Goal: Use online tool/utility: Utilize a website feature to perform a specific function

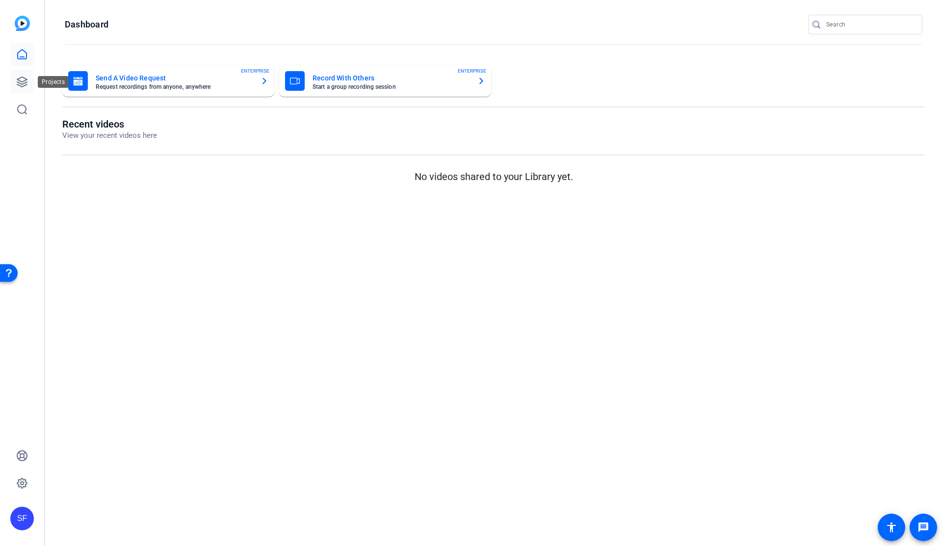
click at [26, 82] on icon at bounding box center [22, 82] width 10 height 10
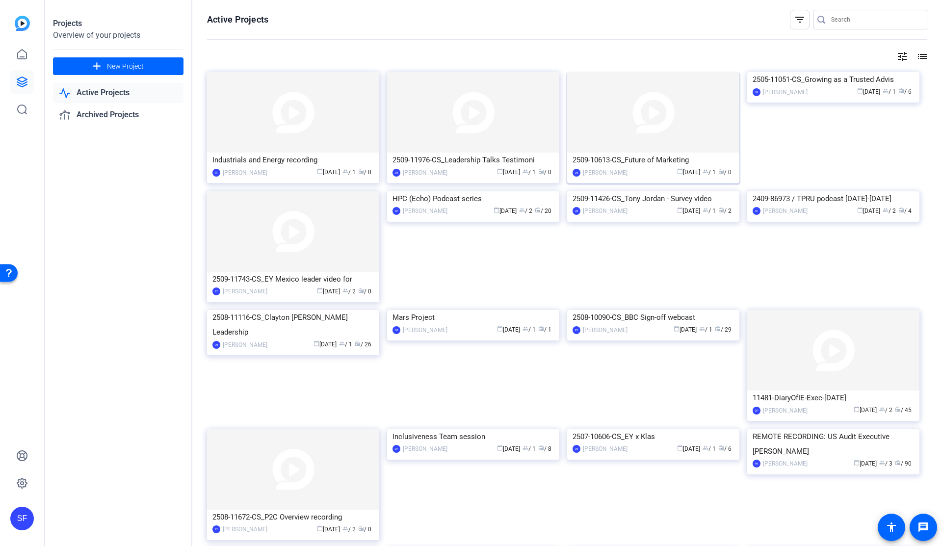
click at [640, 153] on div "2509-10613-CS_Future of Marketing" at bounding box center [652, 160] width 161 height 15
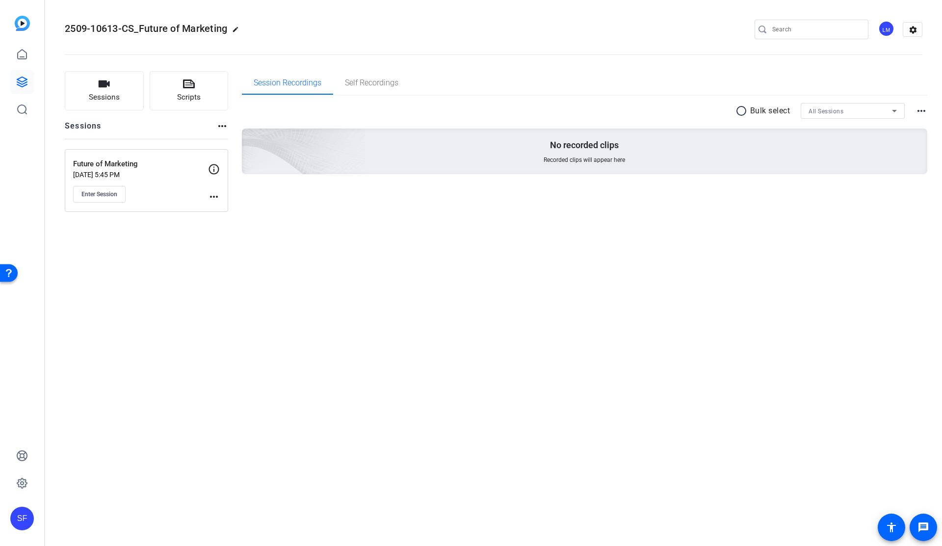
click at [884, 28] on div "LM" at bounding box center [886, 29] width 16 height 16
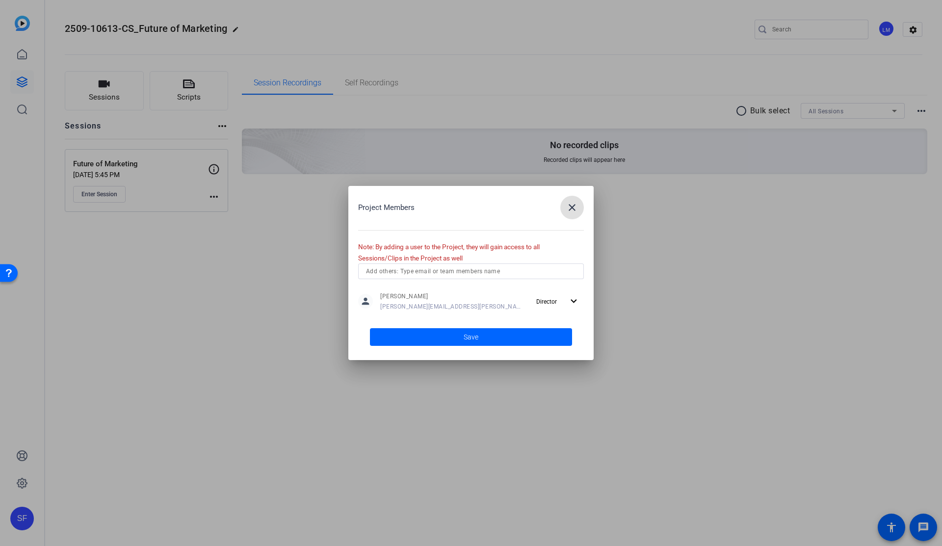
click at [574, 203] on mat-icon "close" at bounding box center [572, 208] width 12 height 12
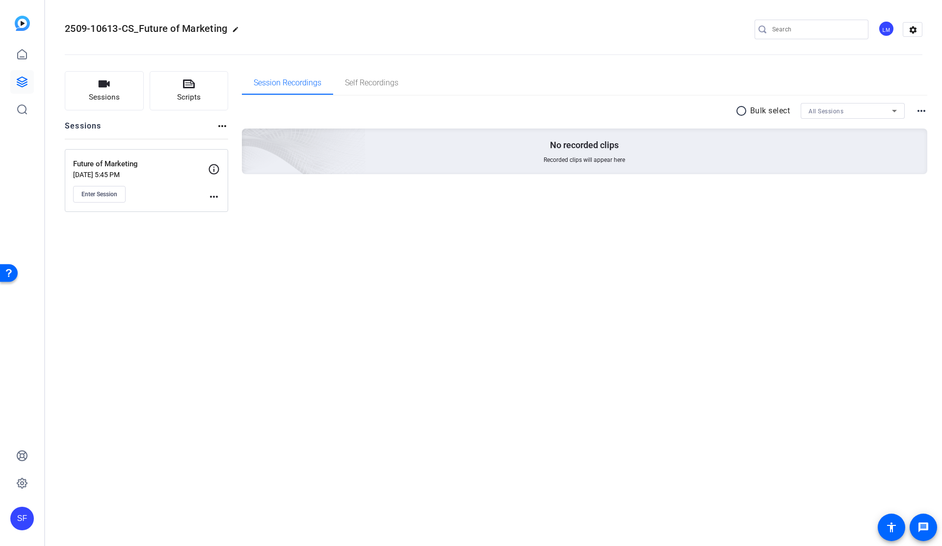
click at [215, 196] on mat-icon "more_horiz" at bounding box center [214, 197] width 12 height 12
drag, startPoint x: 234, startPoint y: 213, endPoint x: 261, endPoint y: 208, distance: 26.9
click at [235, 213] on span "Edit Session" at bounding box center [238, 211] width 45 height 12
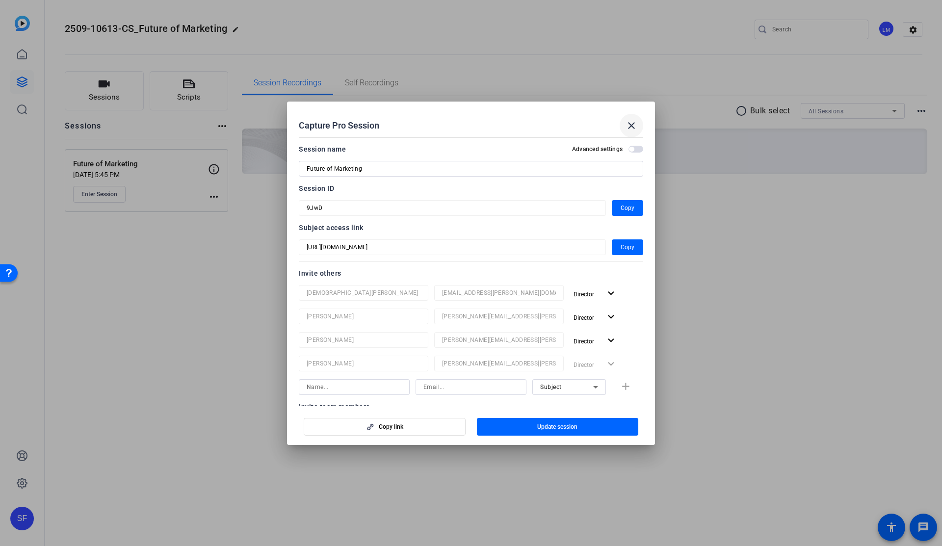
click at [631, 125] on mat-icon "close" at bounding box center [631, 126] width 12 height 12
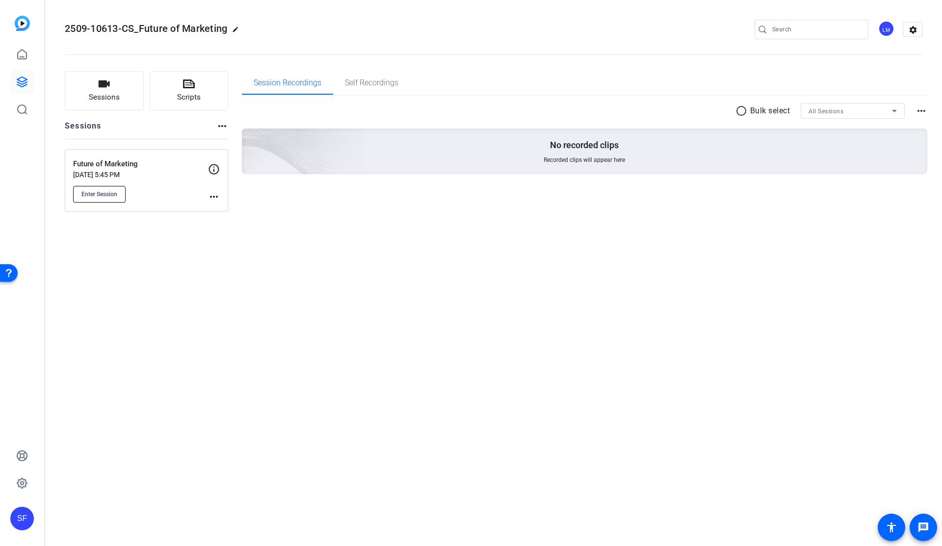
click at [104, 197] on span "Enter Session" at bounding box center [99, 194] width 36 height 8
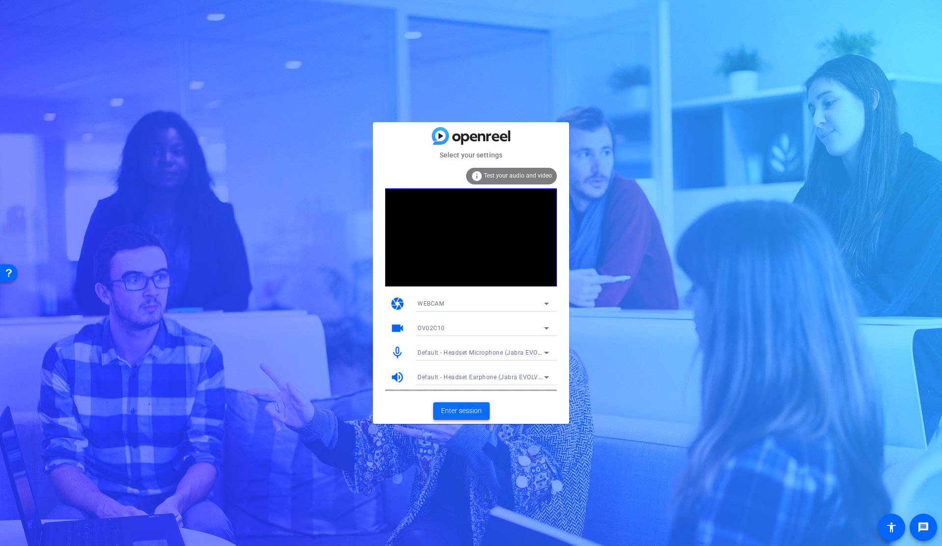
click at [447, 413] on span "Enter session" at bounding box center [461, 411] width 41 height 10
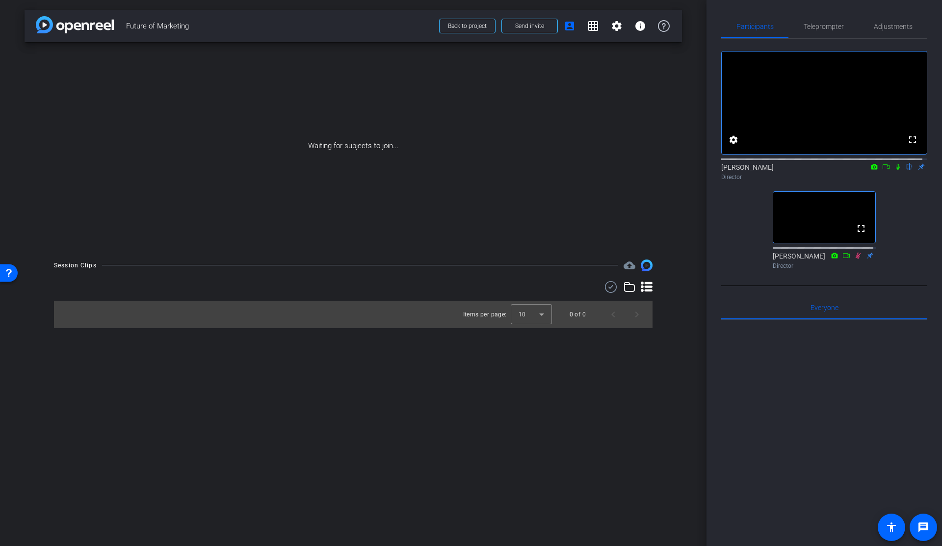
click at [882, 170] on icon at bounding box center [886, 166] width 8 height 7
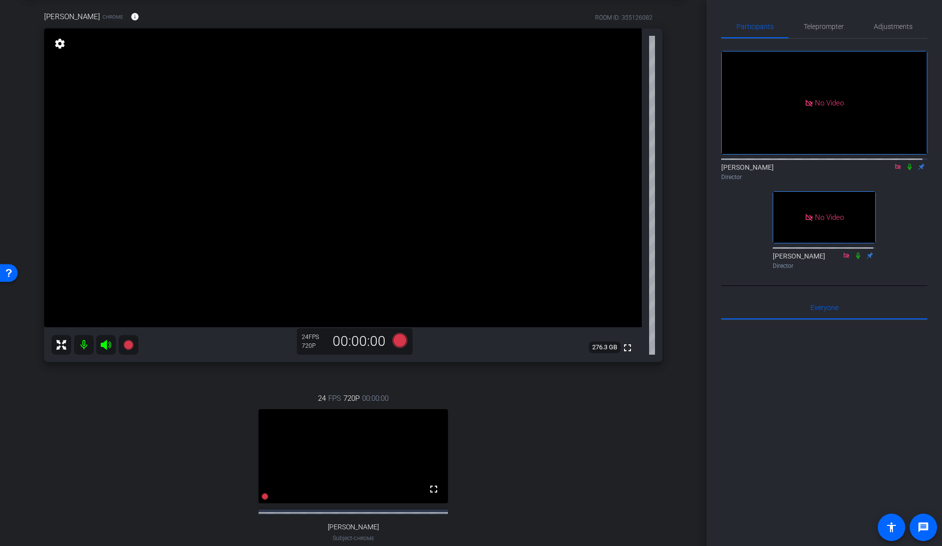
scroll to position [49, 0]
click at [906, 170] on icon at bounding box center [910, 166] width 8 height 7
click at [837, 24] on span "Teleprompter" at bounding box center [824, 26] width 40 height 7
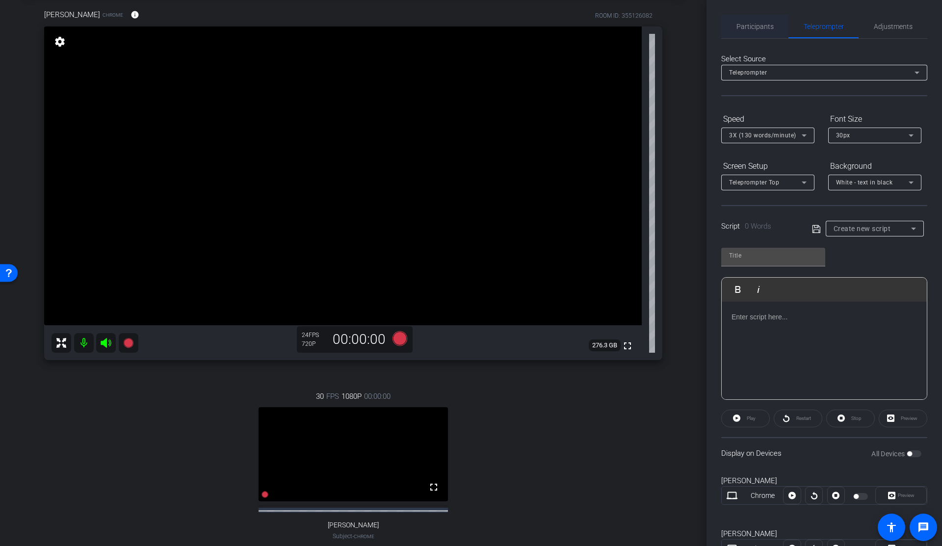
click at [754, 25] on span "Participants" at bounding box center [754, 26] width 37 height 7
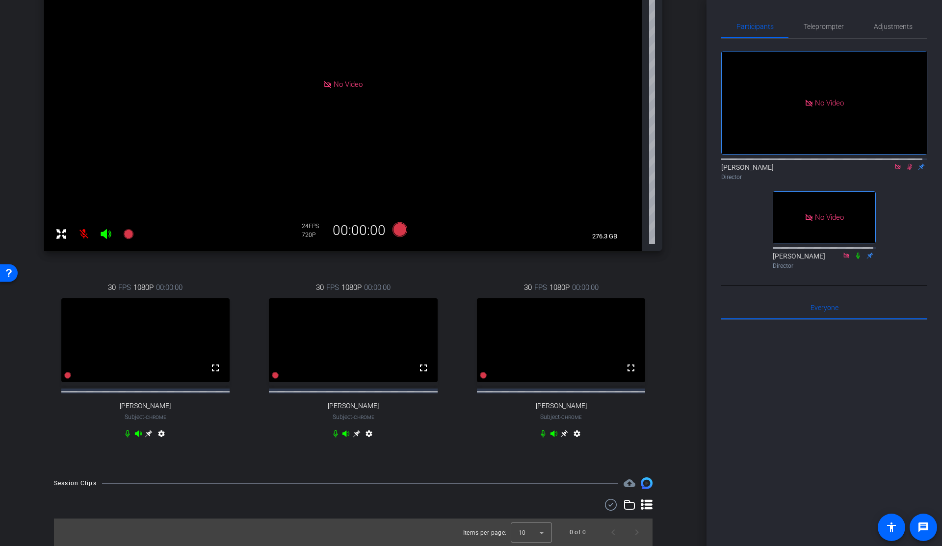
scroll to position [169, 0]
click at [901, 22] on span "Adjustments" at bounding box center [893, 27] width 39 height 24
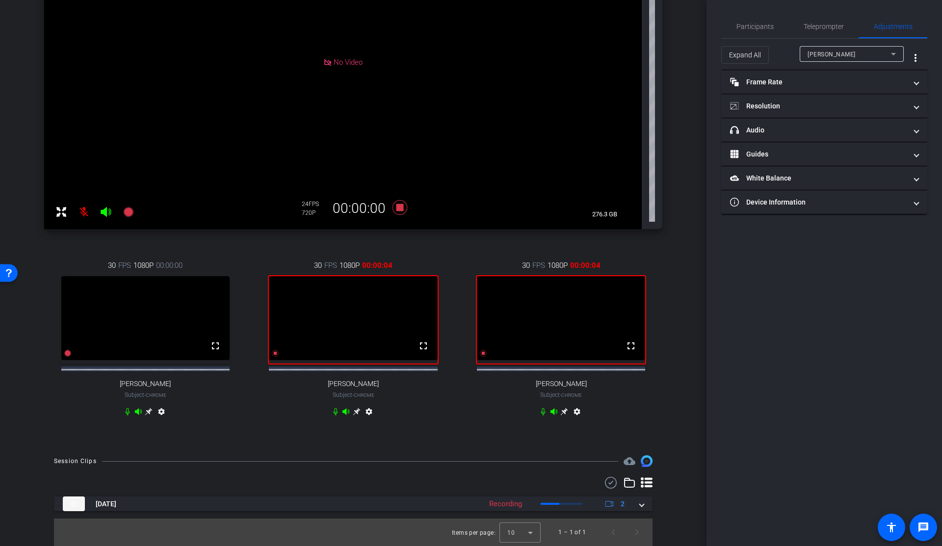
scroll to position [191, 0]
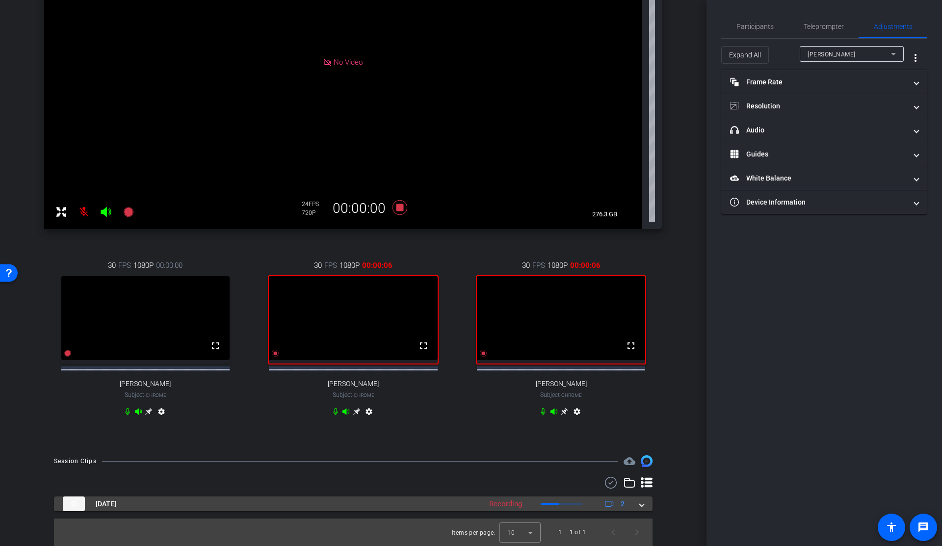
click at [640, 503] on span at bounding box center [642, 504] width 4 height 10
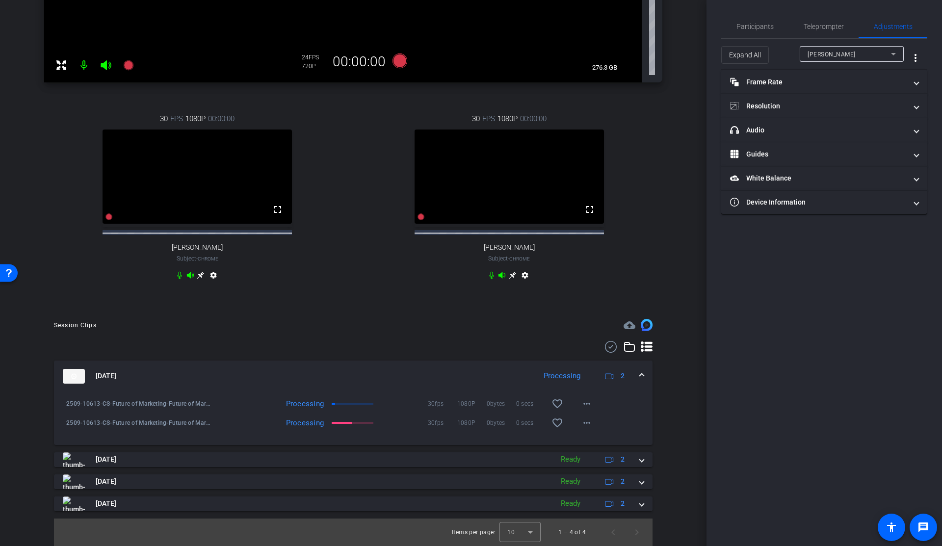
scroll to position [335, 0]
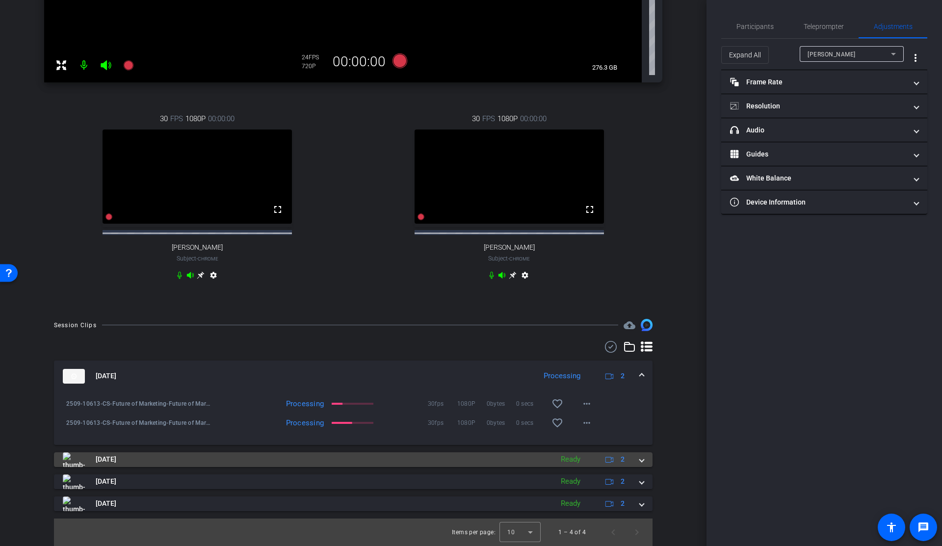
click at [634, 459] on div "[DATE] Ready 2" at bounding box center [351, 459] width 577 height 15
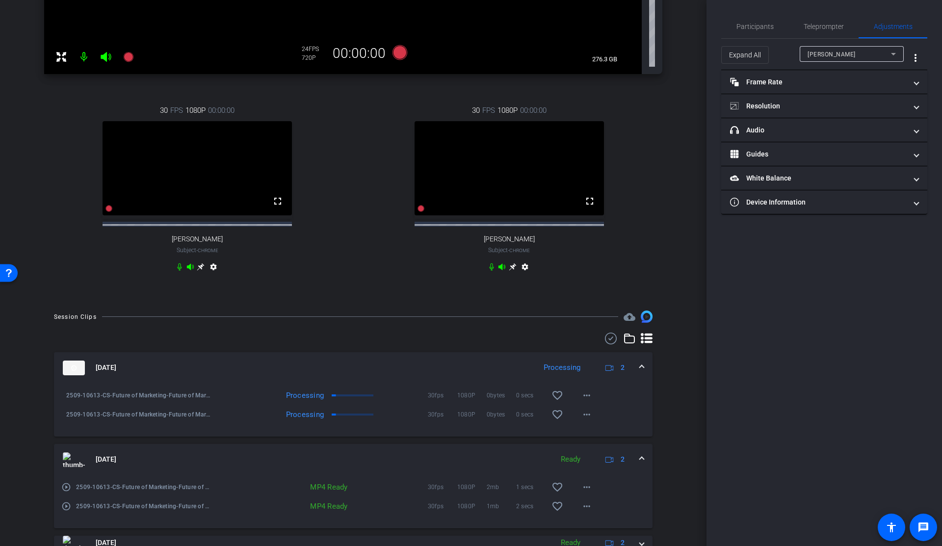
click at [634, 459] on mat-expansion-panel-header "[DATE] Ready 2" at bounding box center [353, 459] width 598 height 31
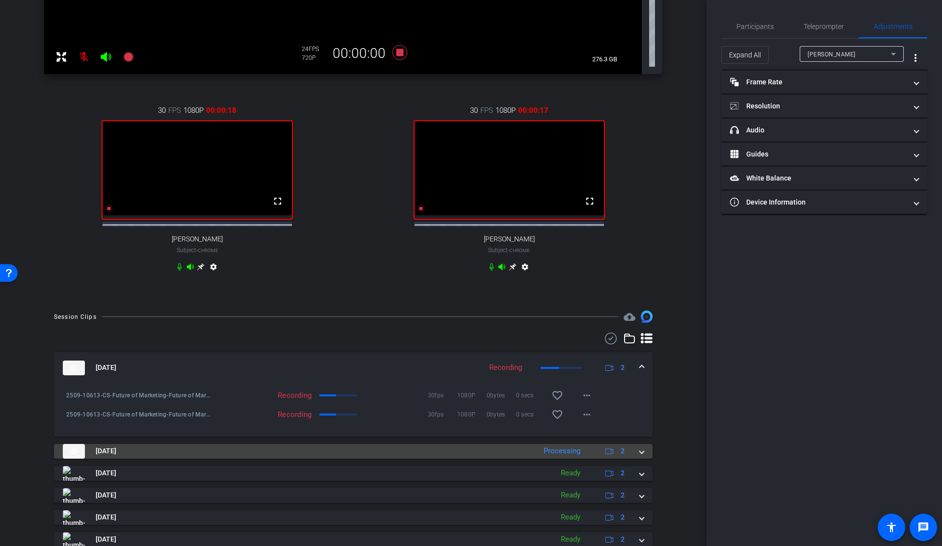
click at [640, 456] on span at bounding box center [642, 451] width 4 height 10
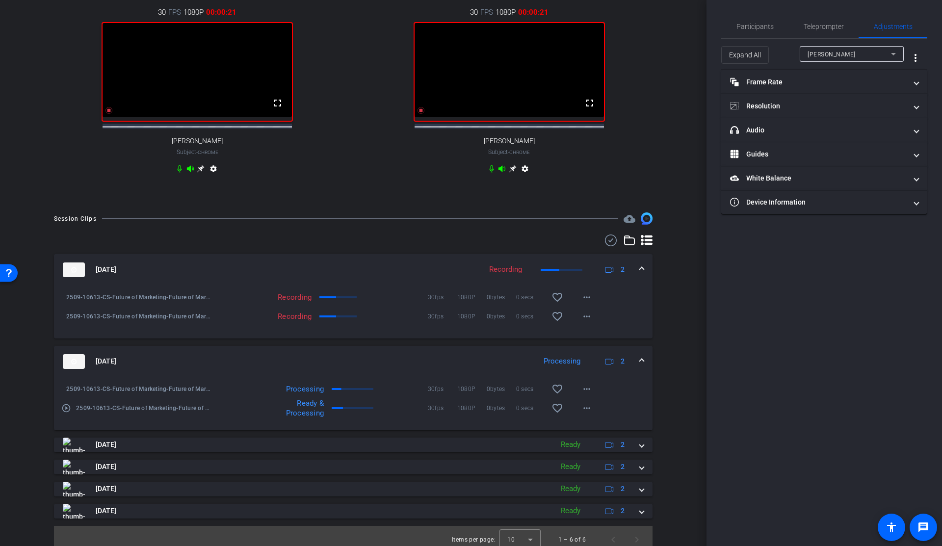
scroll to position [237, 0]
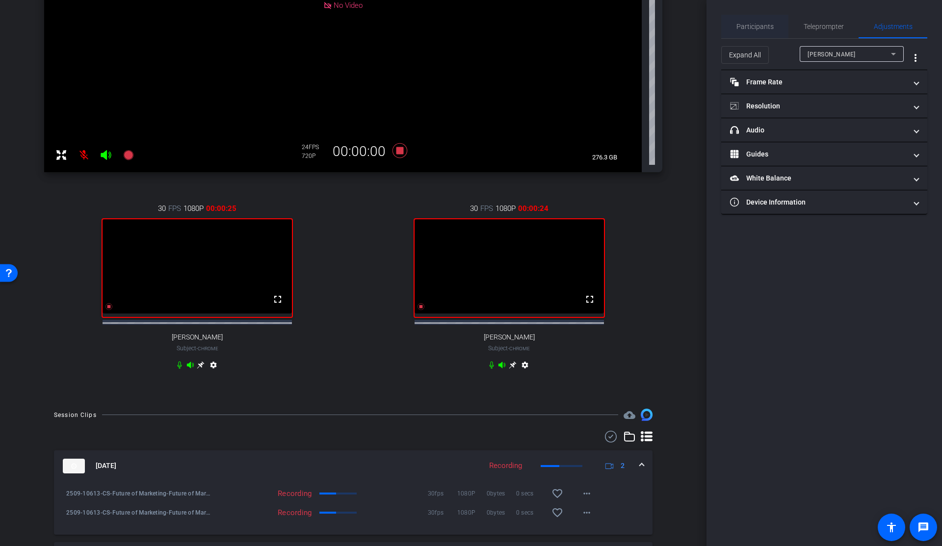
click at [746, 26] on span "Participants" at bounding box center [754, 26] width 37 height 7
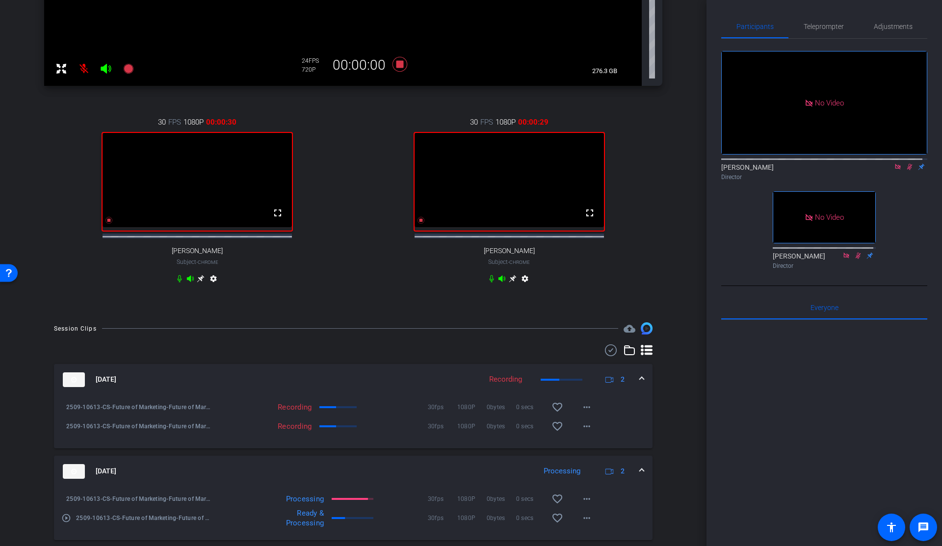
scroll to position [251, 0]
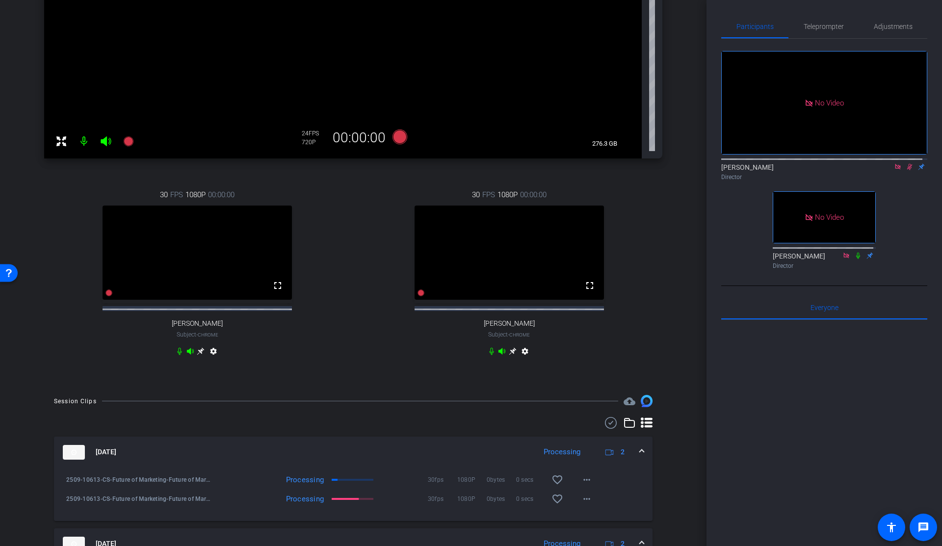
drag, startPoint x: 905, startPoint y: 138, endPoint x: 910, endPoint y: 172, distance: 34.4
click at [910, 172] on div "No Video [PERSON_NAME] Director No Video [PERSON_NAME] Director" at bounding box center [824, 156] width 206 height 234
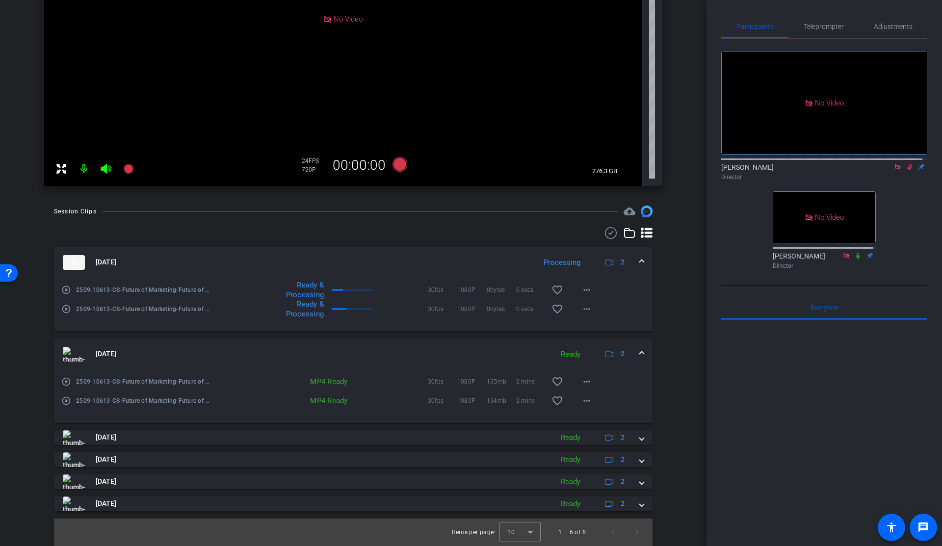
click at [906, 163] on icon at bounding box center [910, 166] width 8 height 7
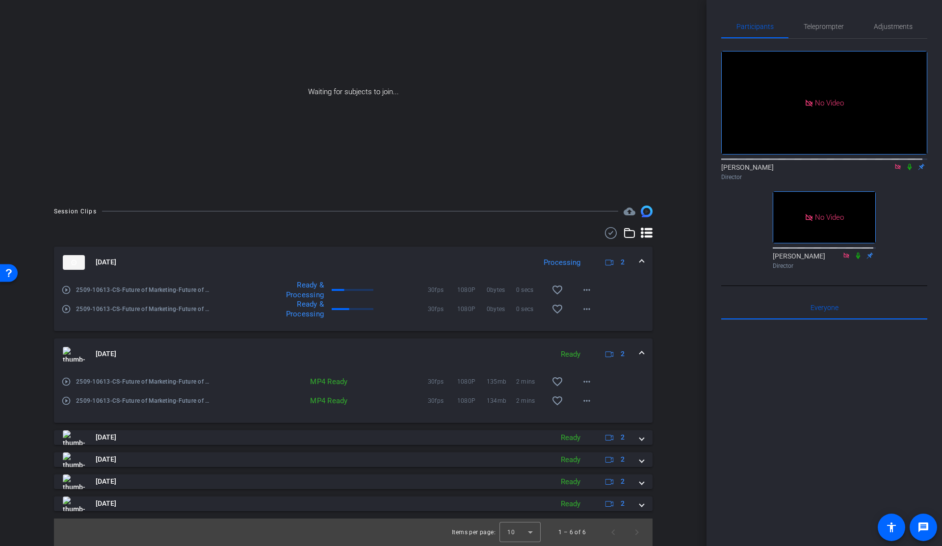
scroll to position [0, 0]
